Goal: Register for event/course

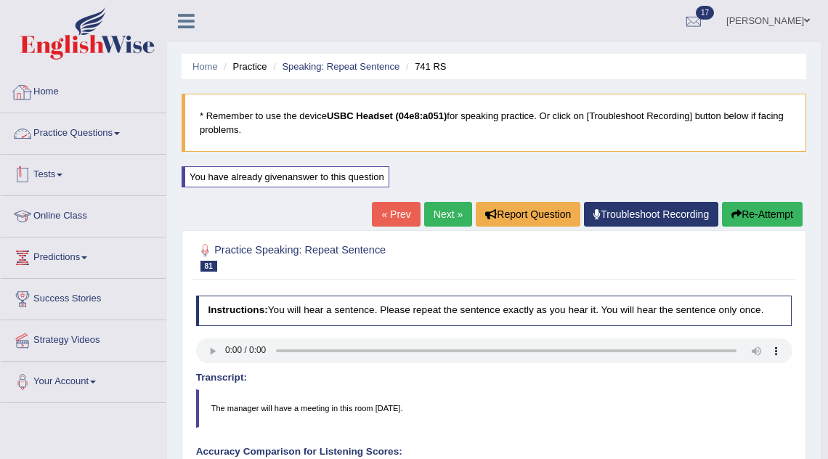
click at [49, 172] on link "Tests" at bounding box center [84, 173] width 166 height 36
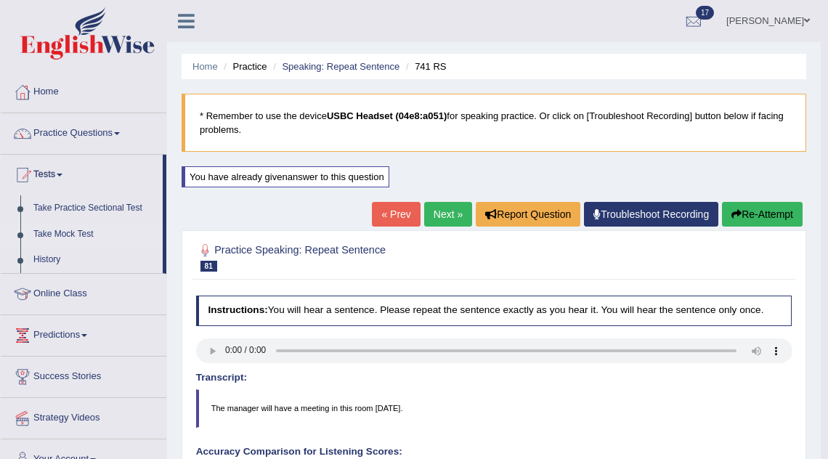
click at [78, 238] on link "Take Mock Test" at bounding box center [95, 234] width 136 height 26
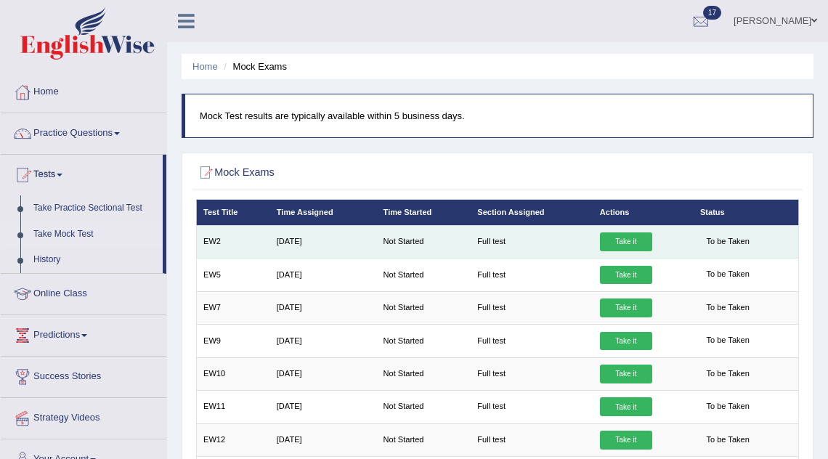
click at [629, 241] on link "Take it" at bounding box center [626, 241] width 52 height 19
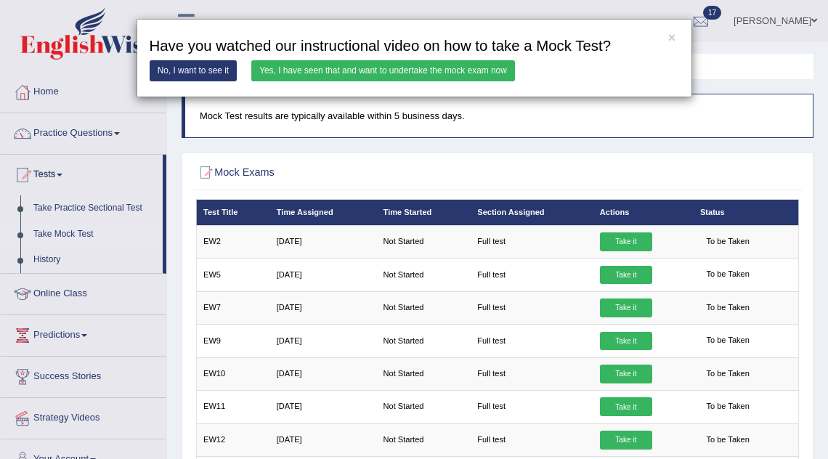
click at [412, 68] on link "Yes, I have seen that and want to undertake the mock exam now" at bounding box center [383, 70] width 264 height 21
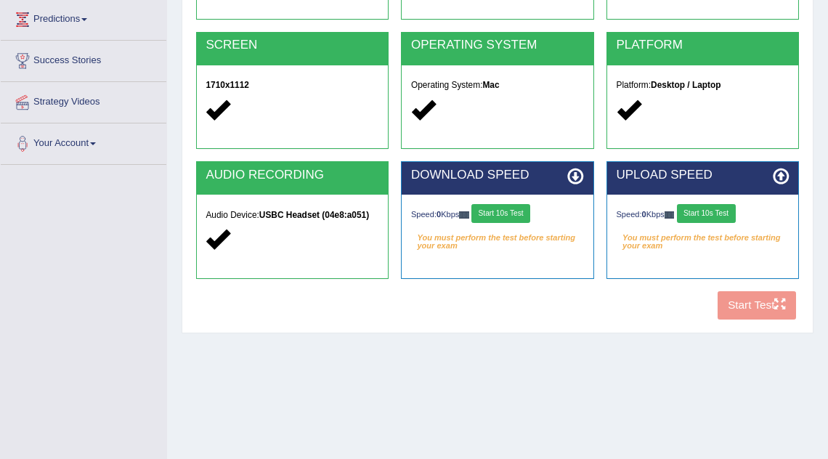
scroll to position [240, 0]
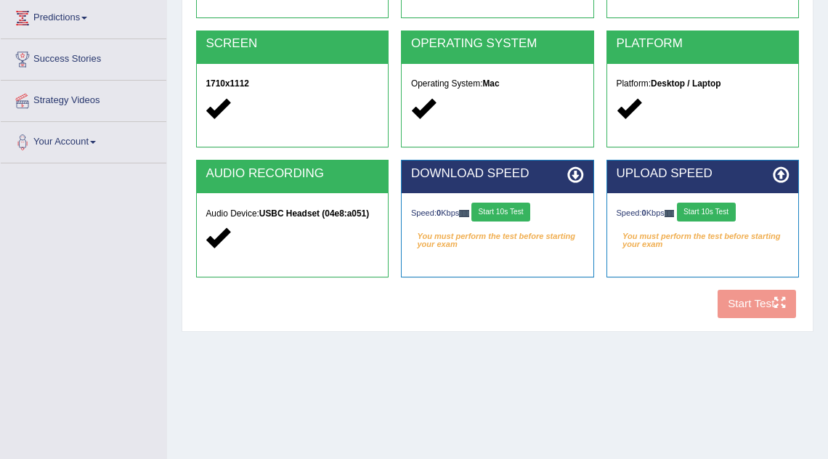
click at [511, 211] on button "Start 10s Test" at bounding box center [500, 212] width 59 height 19
click at [732, 211] on button "Start 10s Test" at bounding box center [706, 212] width 59 height 19
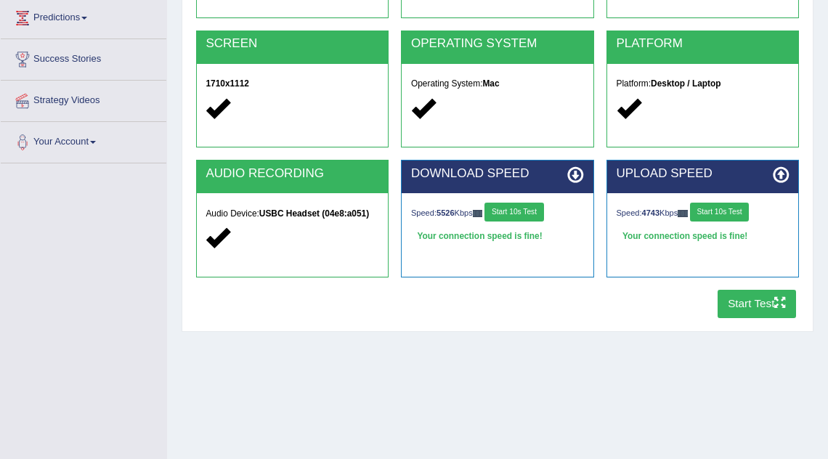
click at [770, 301] on button "Start Test" at bounding box center [756, 304] width 79 height 28
